Goal: Task Accomplishment & Management: Use online tool/utility

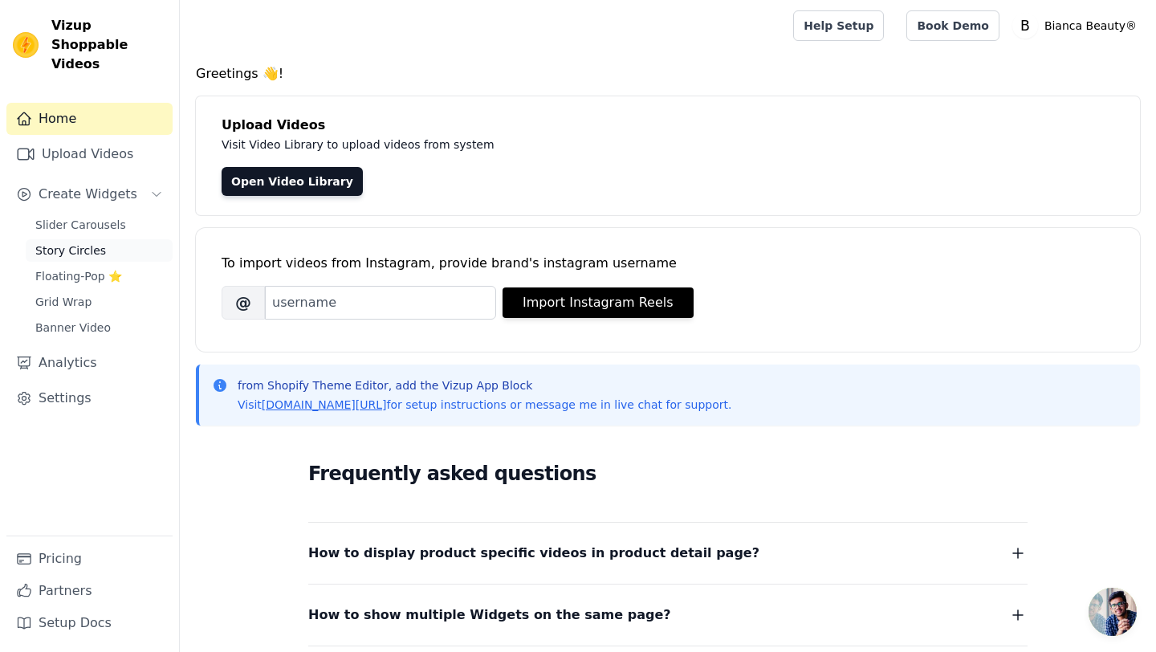
click at [95, 243] on span "Story Circles" at bounding box center [70, 251] width 71 height 16
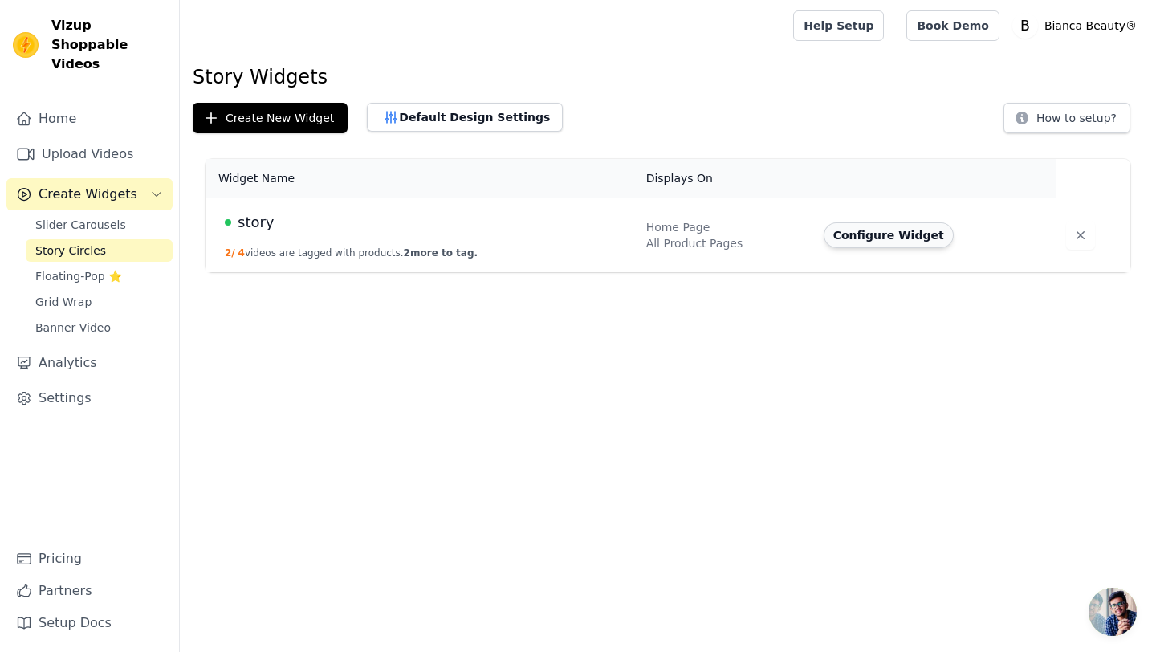
click at [924, 239] on button "Configure Widget" at bounding box center [889, 235] width 130 height 26
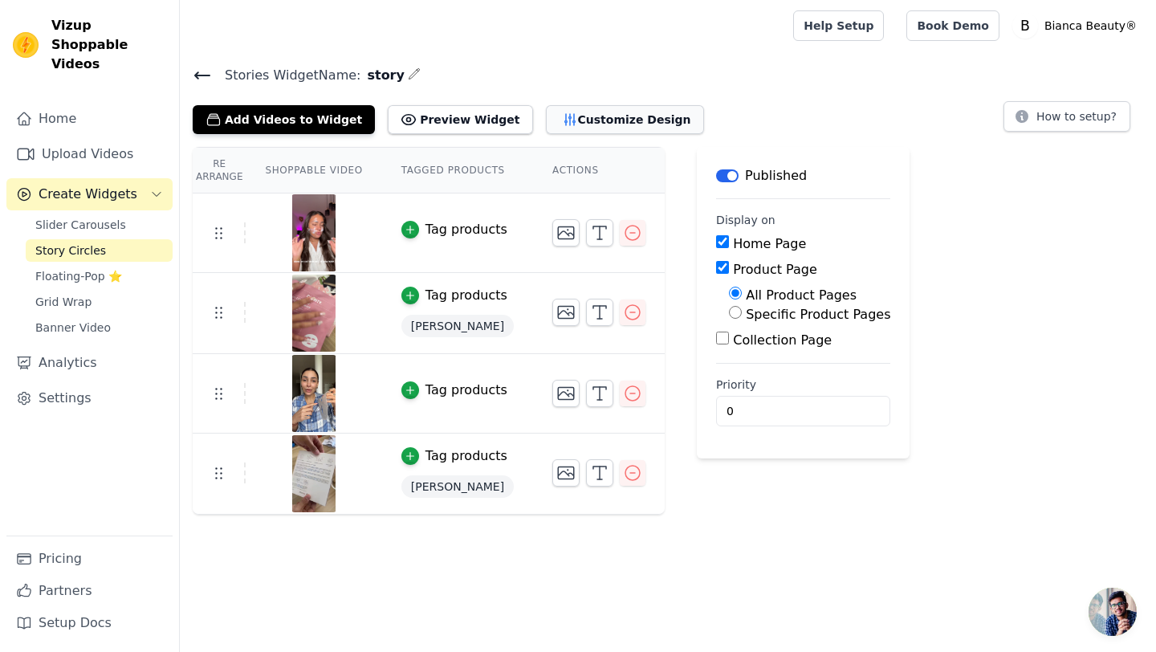
click at [581, 127] on button "Customize Design" at bounding box center [625, 119] width 158 height 29
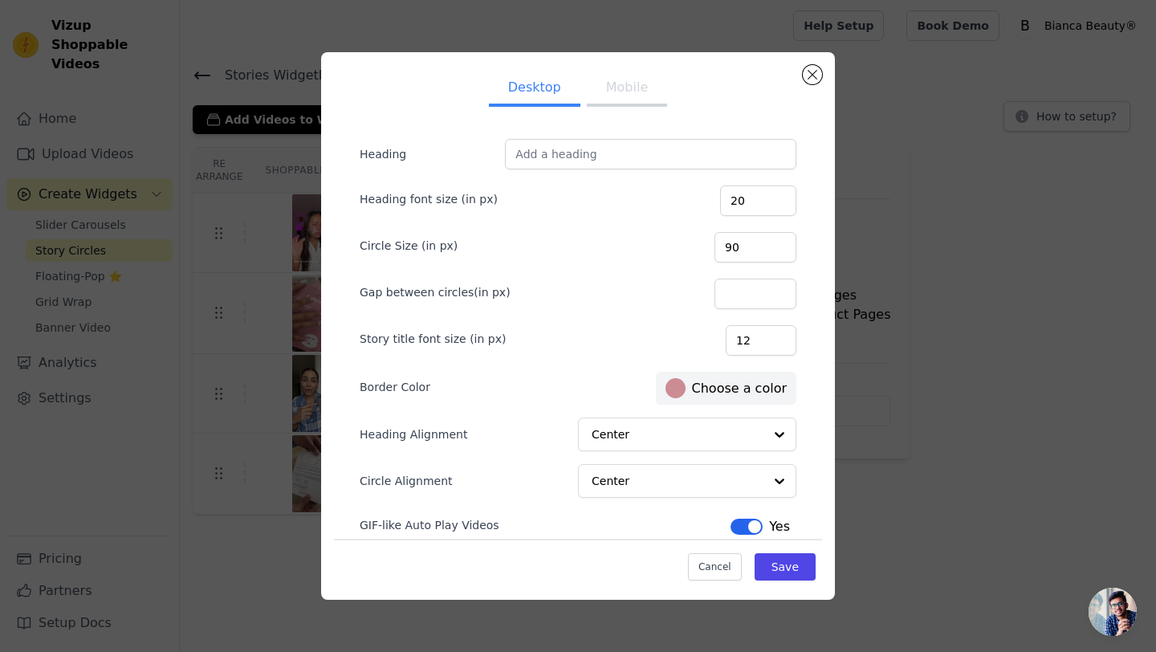
click at [610, 96] on button "Mobile" at bounding box center [627, 88] width 80 height 35
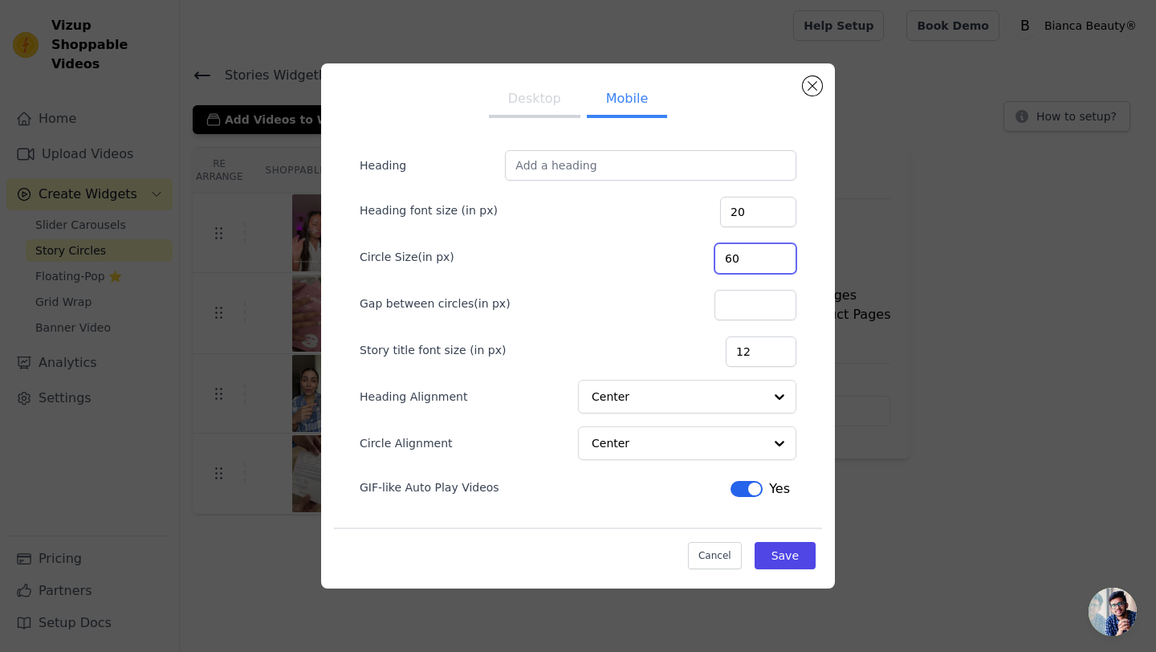
click at [747, 263] on input "60" at bounding box center [756, 258] width 82 height 31
click at [747, 262] on input "60" at bounding box center [756, 258] width 82 height 31
type input "70"
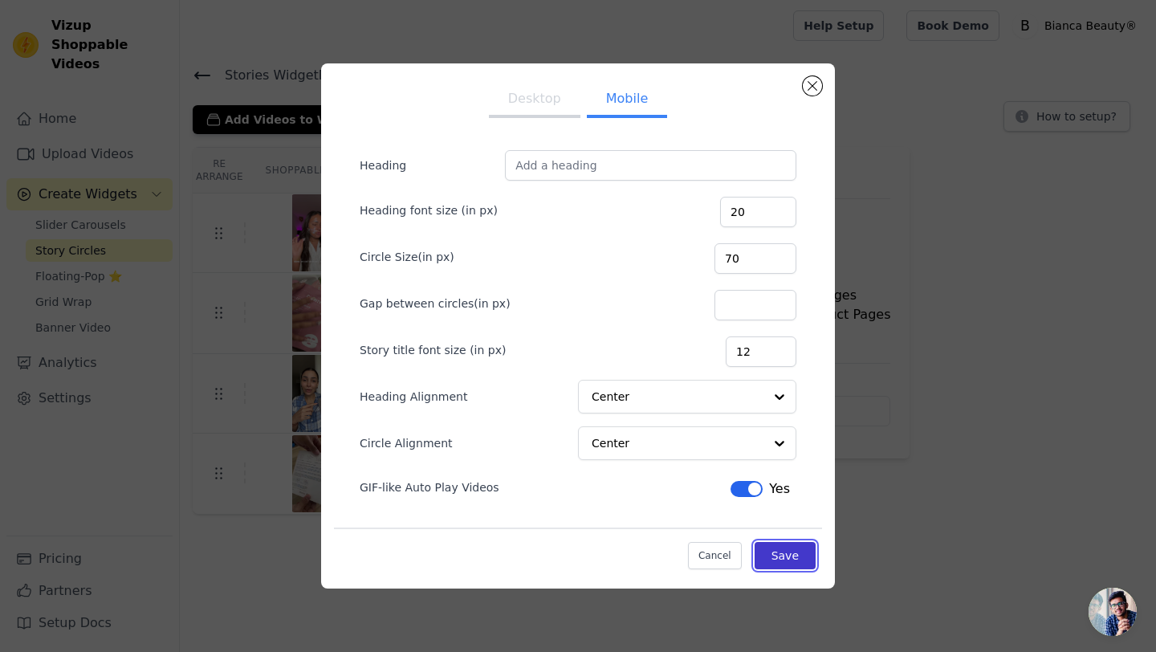
click at [805, 563] on button "Save" at bounding box center [785, 555] width 61 height 27
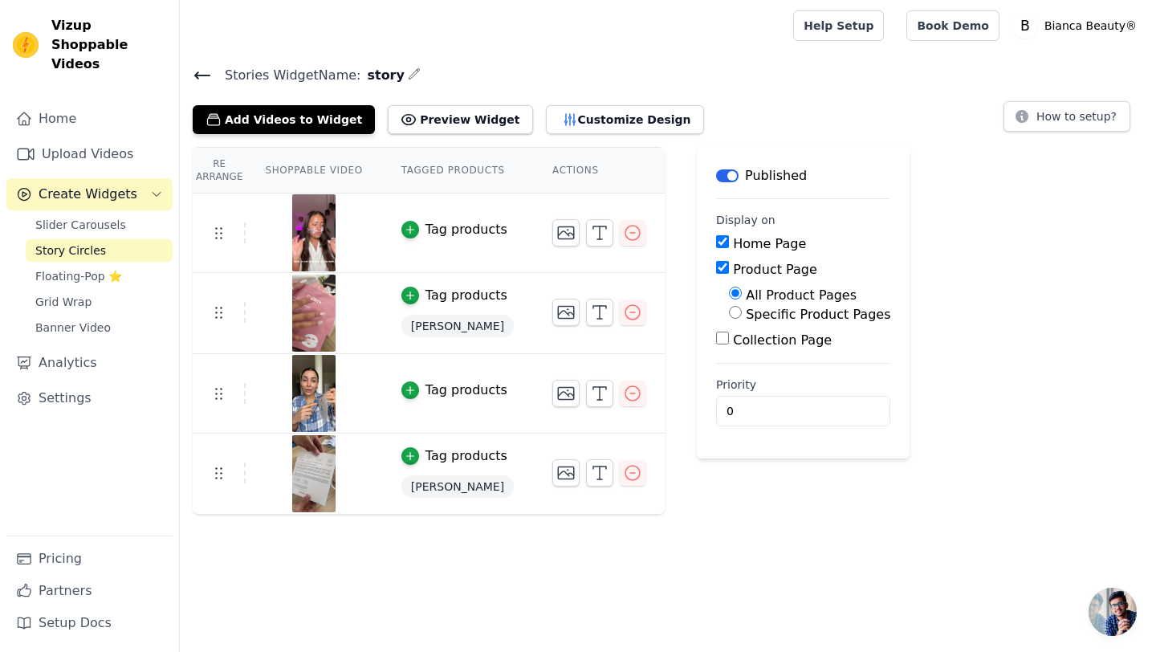
click at [314, 233] on img at bounding box center [314, 232] width 45 height 77
click at [305, 232] on img at bounding box center [314, 232] width 45 height 77
